Goal: Find specific page/section: Find specific page/section

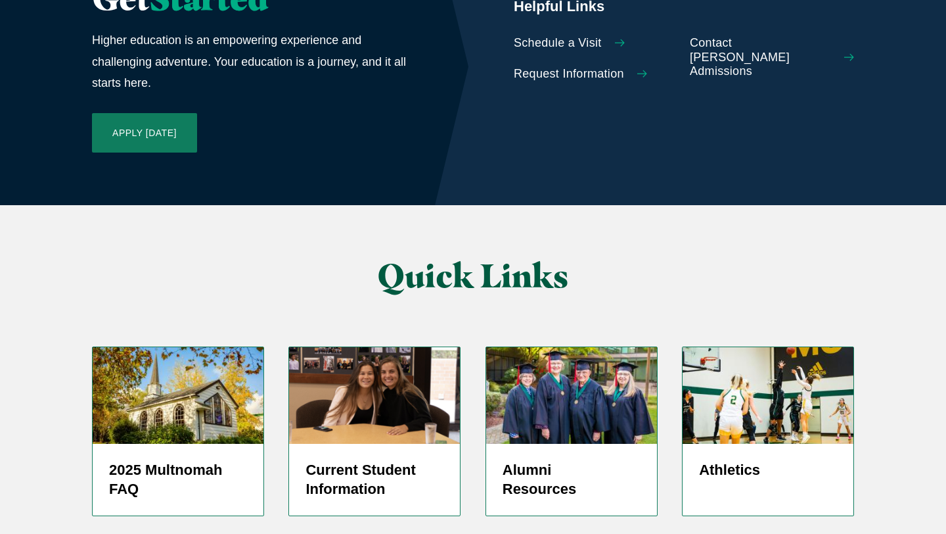
scroll to position [3191, 0]
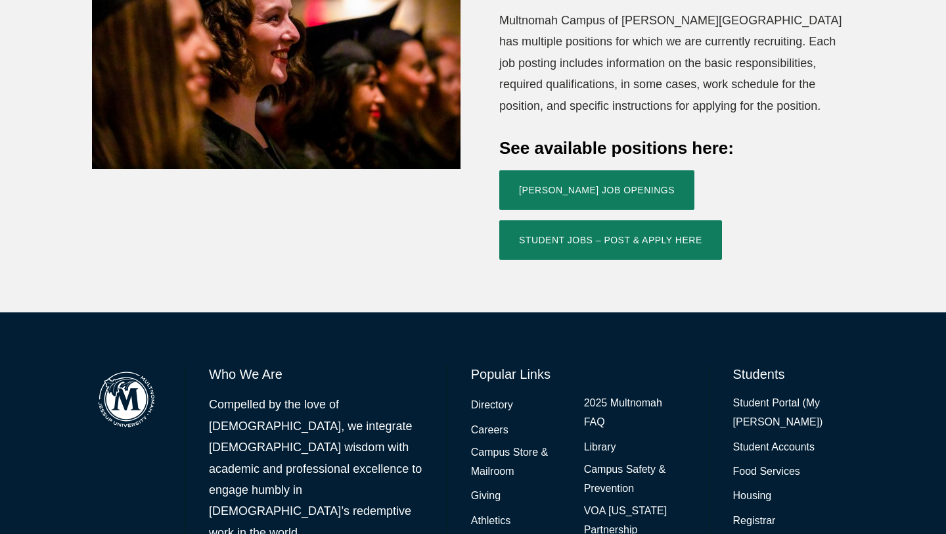
scroll to position [518, 0]
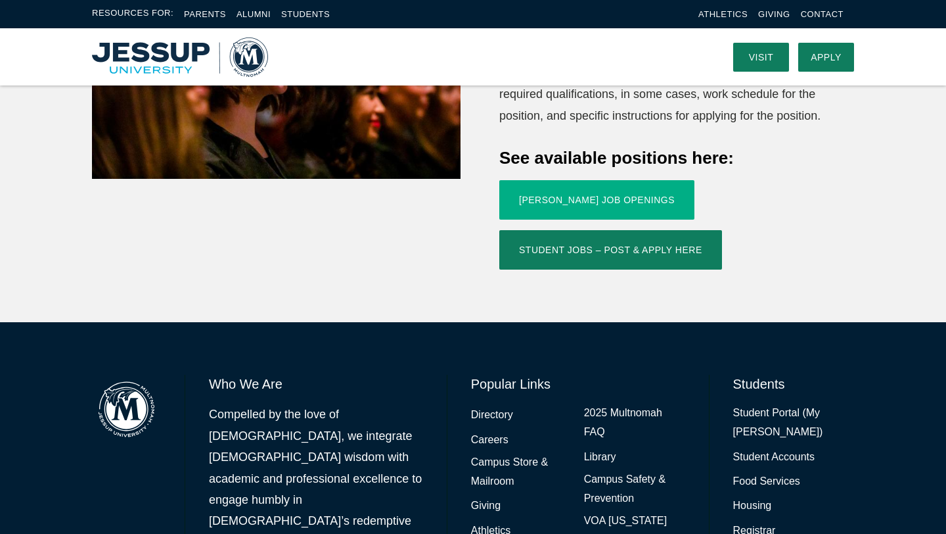
click at [616, 180] on link "Jessup Job Openings" at bounding box center [596, 199] width 195 height 39
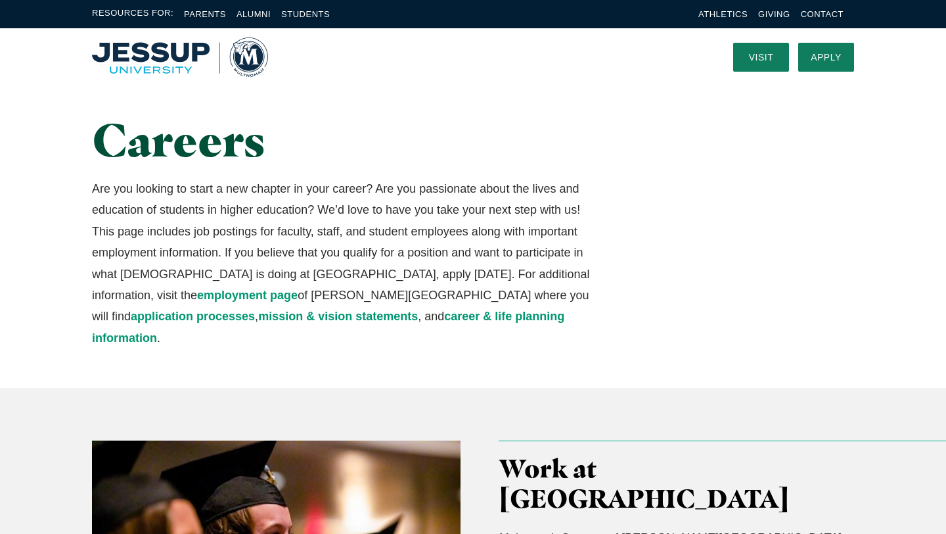
scroll to position [0, 0]
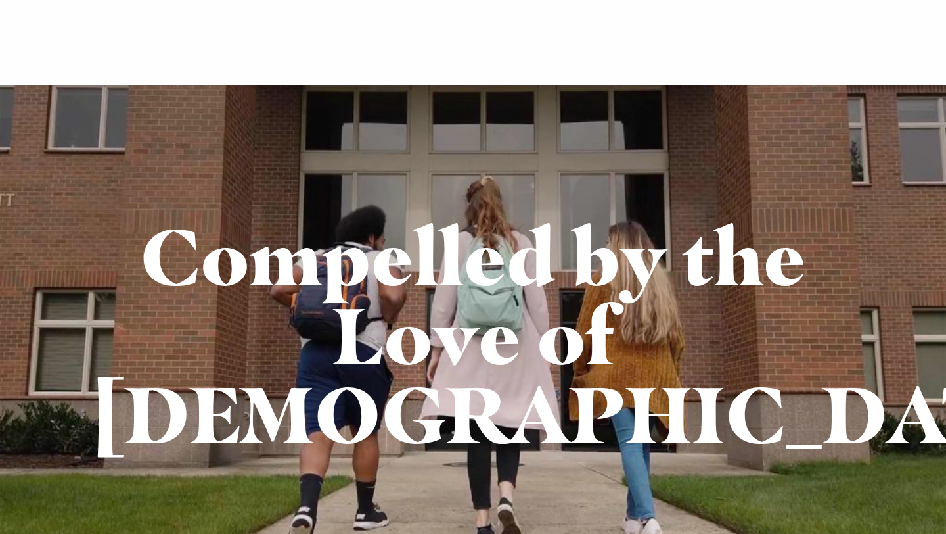
scroll to position [3191, 0]
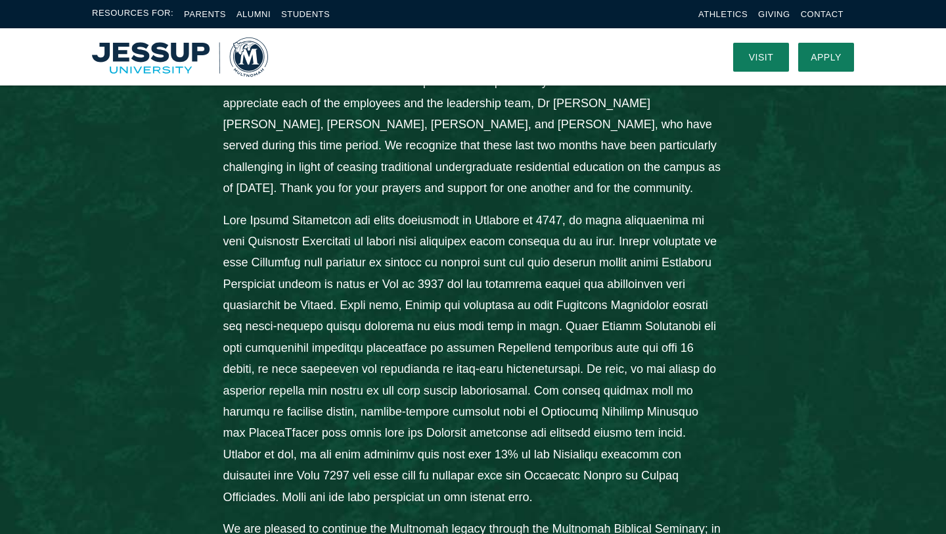
scroll to position [663, 0]
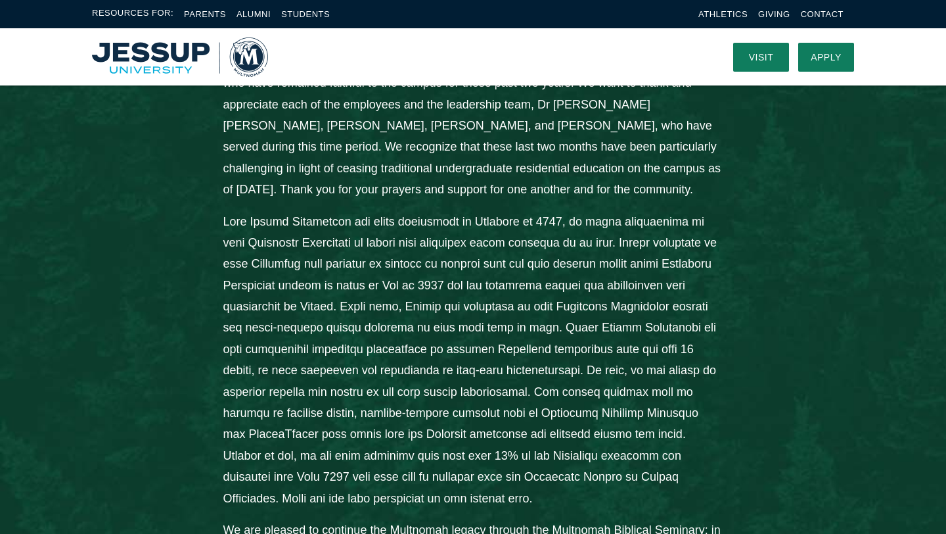
click at [789, 320] on div "From the Desk of President John Jackson: Jessup University is grateful to the M…" at bounding box center [473, 427] width 841 height 906
